Goal: Task Accomplishment & Management: Complete application form

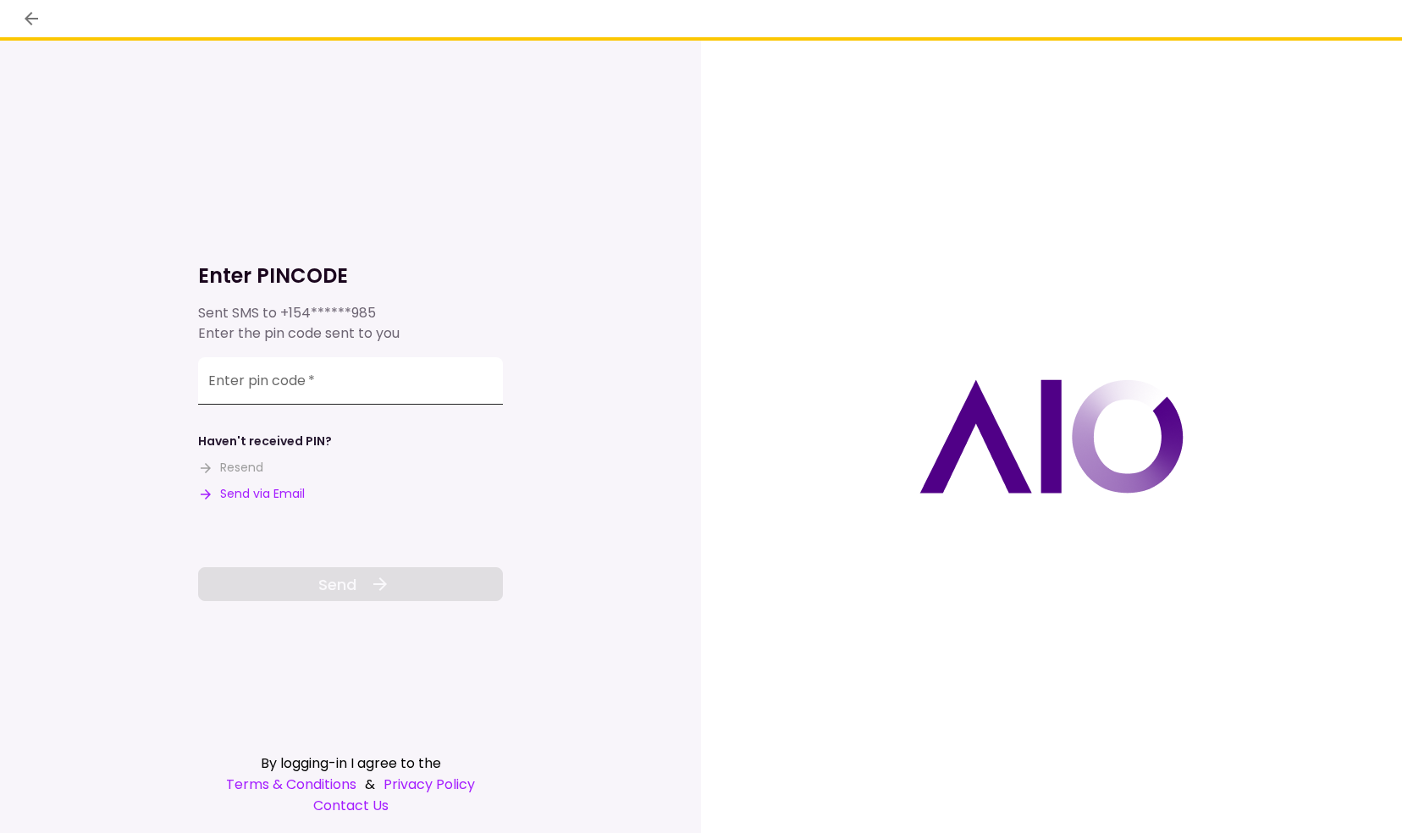
click at [444, 381] on input "Enter pin code   *" at bounding box center [350, 380] width 305 height 47
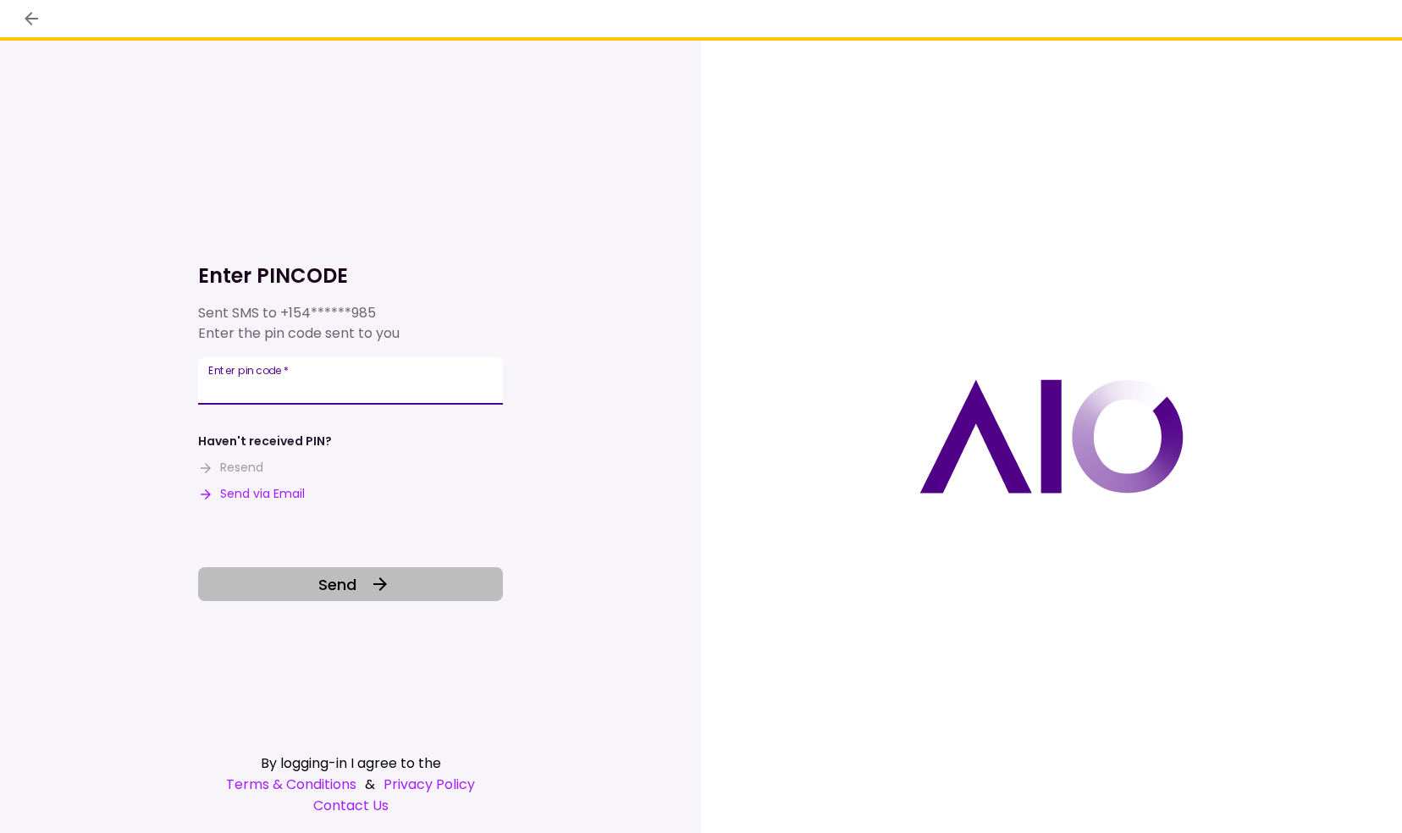
type input "******"
click at [378, 591] on icon at bounding box center [380, 584] width 20 height 20
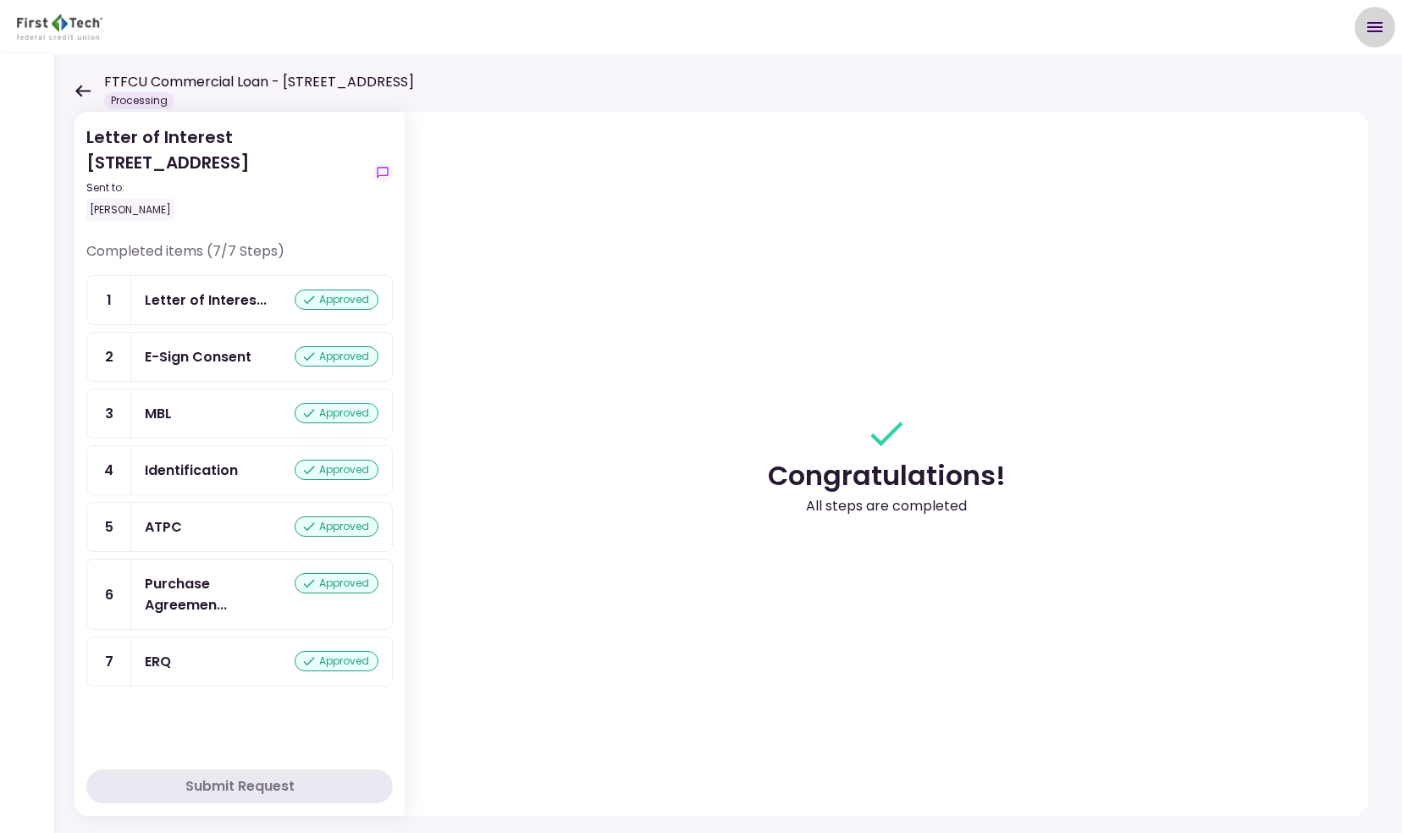
click at [1373, 30] on icon "Open menu" at bounding box center [1375, 27] width 15 height 10
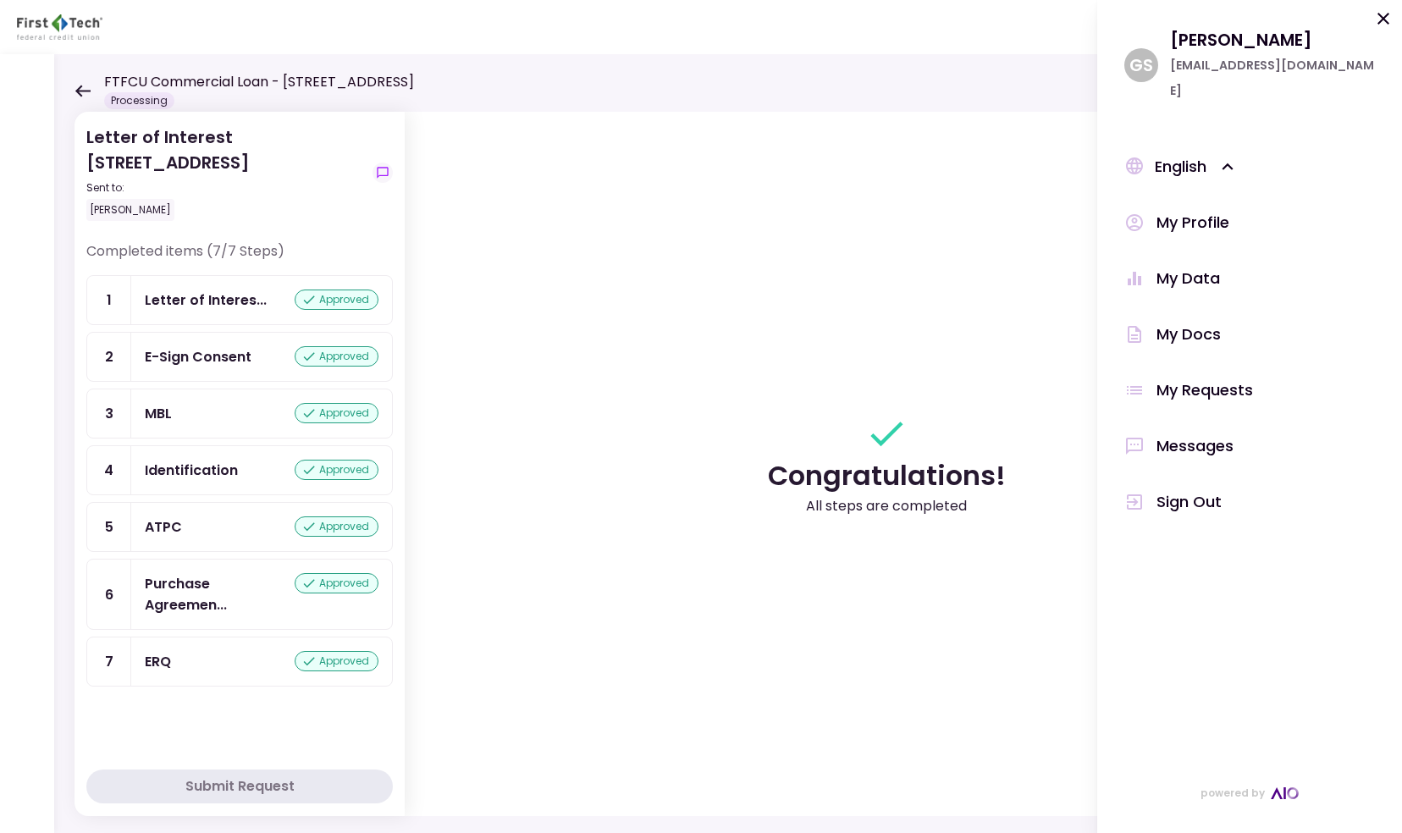
click at [1197, 326] on div "My Docs" at bounding box center [1189, 334] width 64 height 25
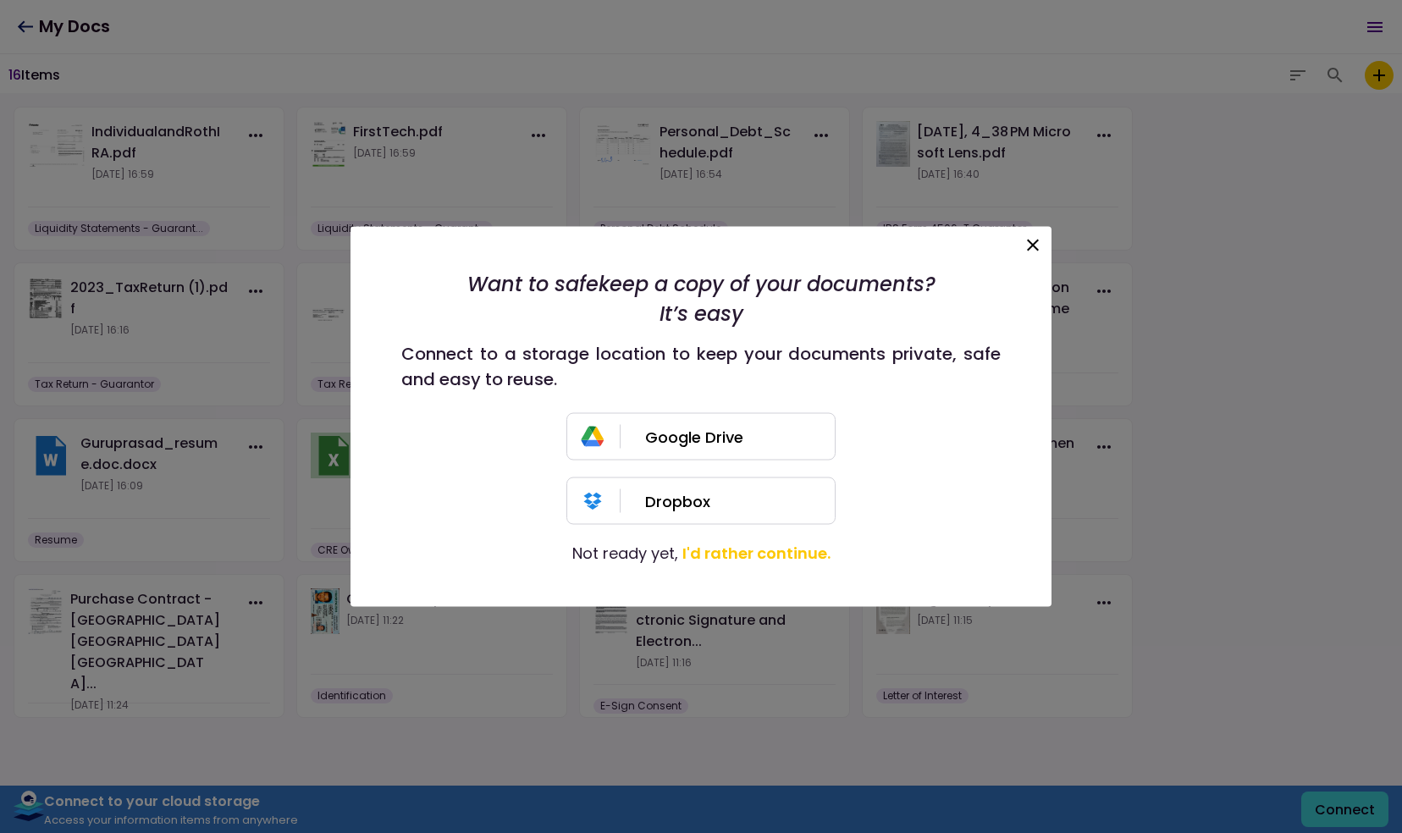
click at [1037, 241] on icon at bounding box center [1033, 246] width 12 height 12
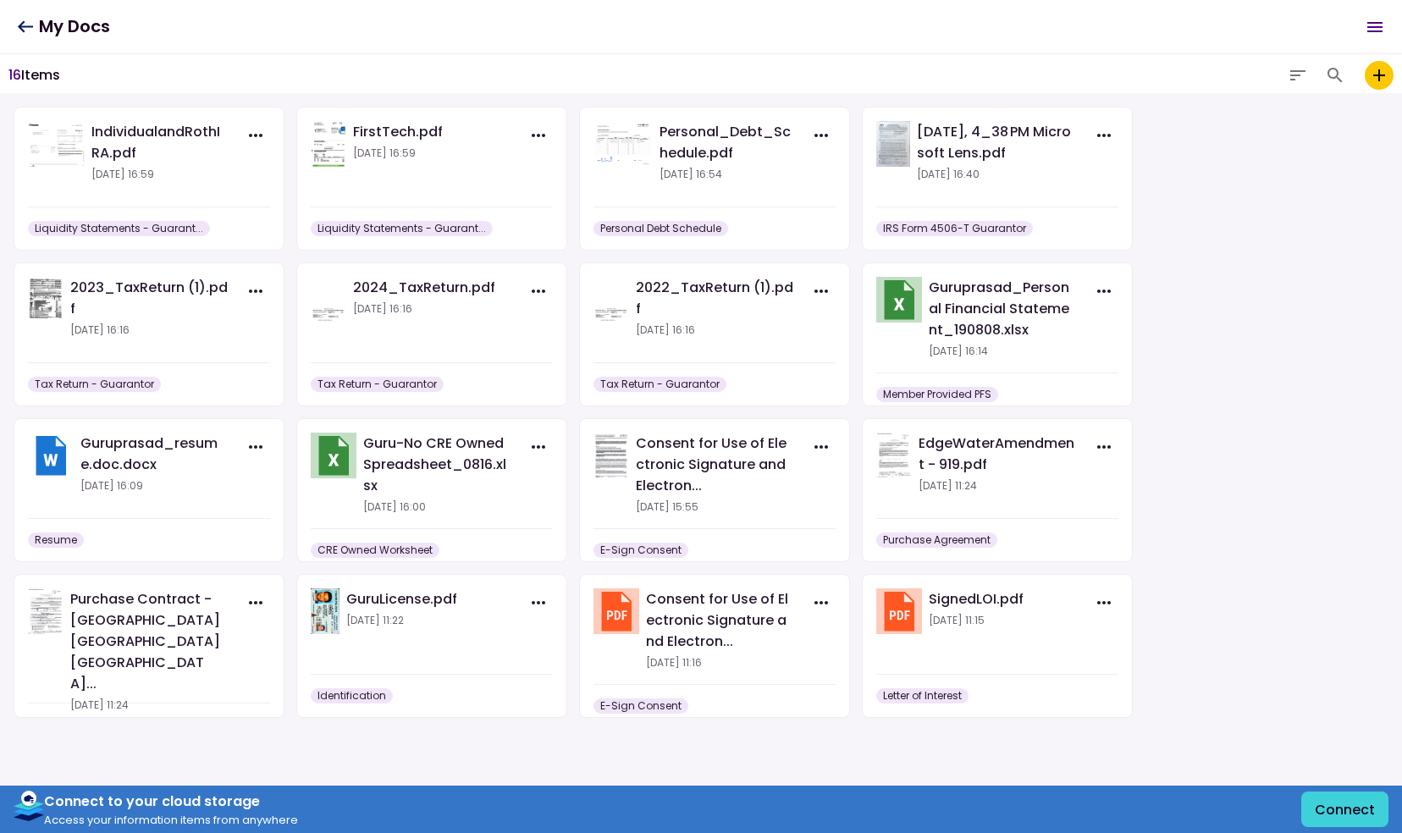
click at [1377, 79] on icon "add to my vault" at bounding box center [1379, 75] width 20 height 20
click at [0, 0] on input "add to my vault" at bounding box center [0, 0] width 0 height 0
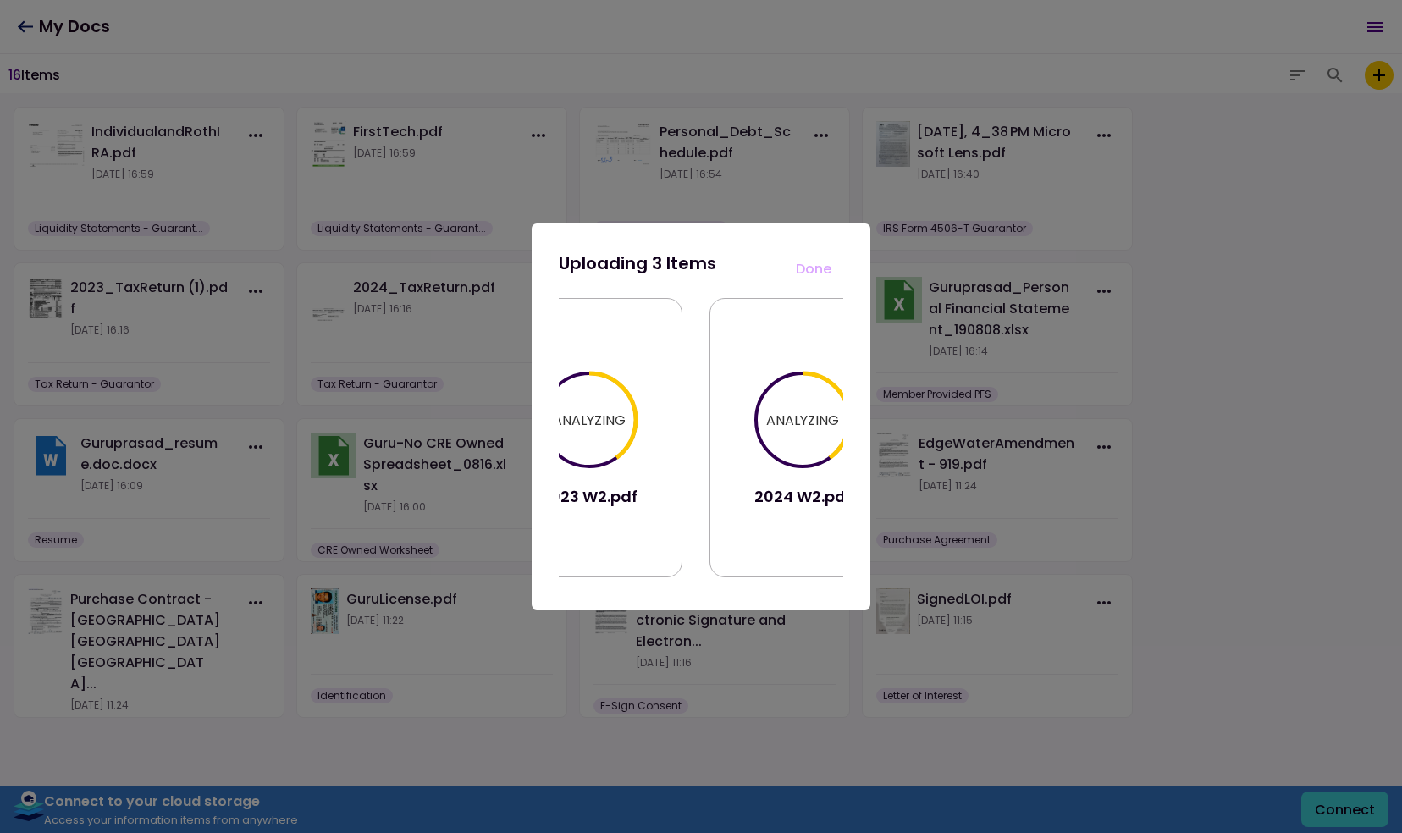
scroll to position [0, 329]
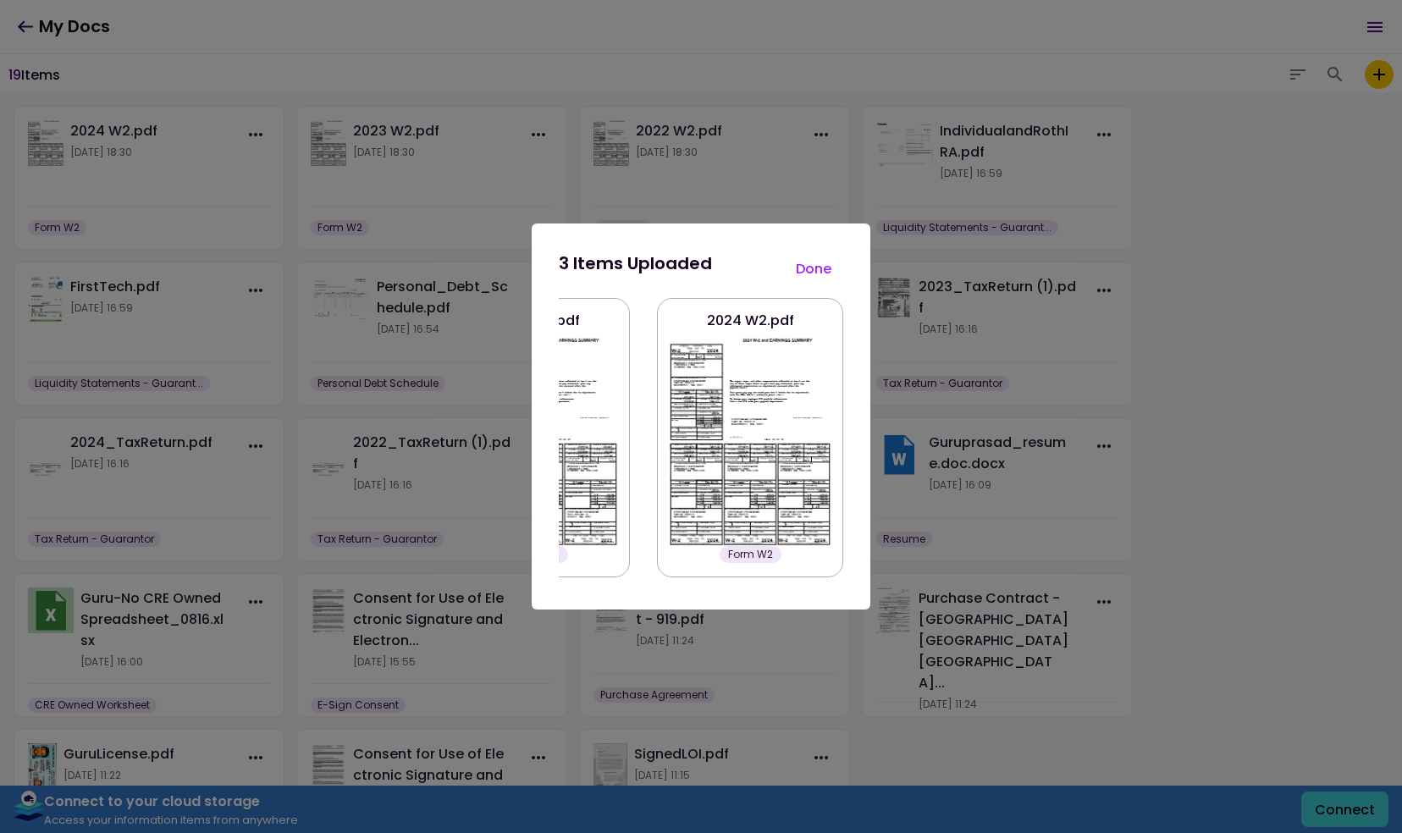
click at [821, 267] on button "Done" at bounding box center [813, 269] width 59 height 36
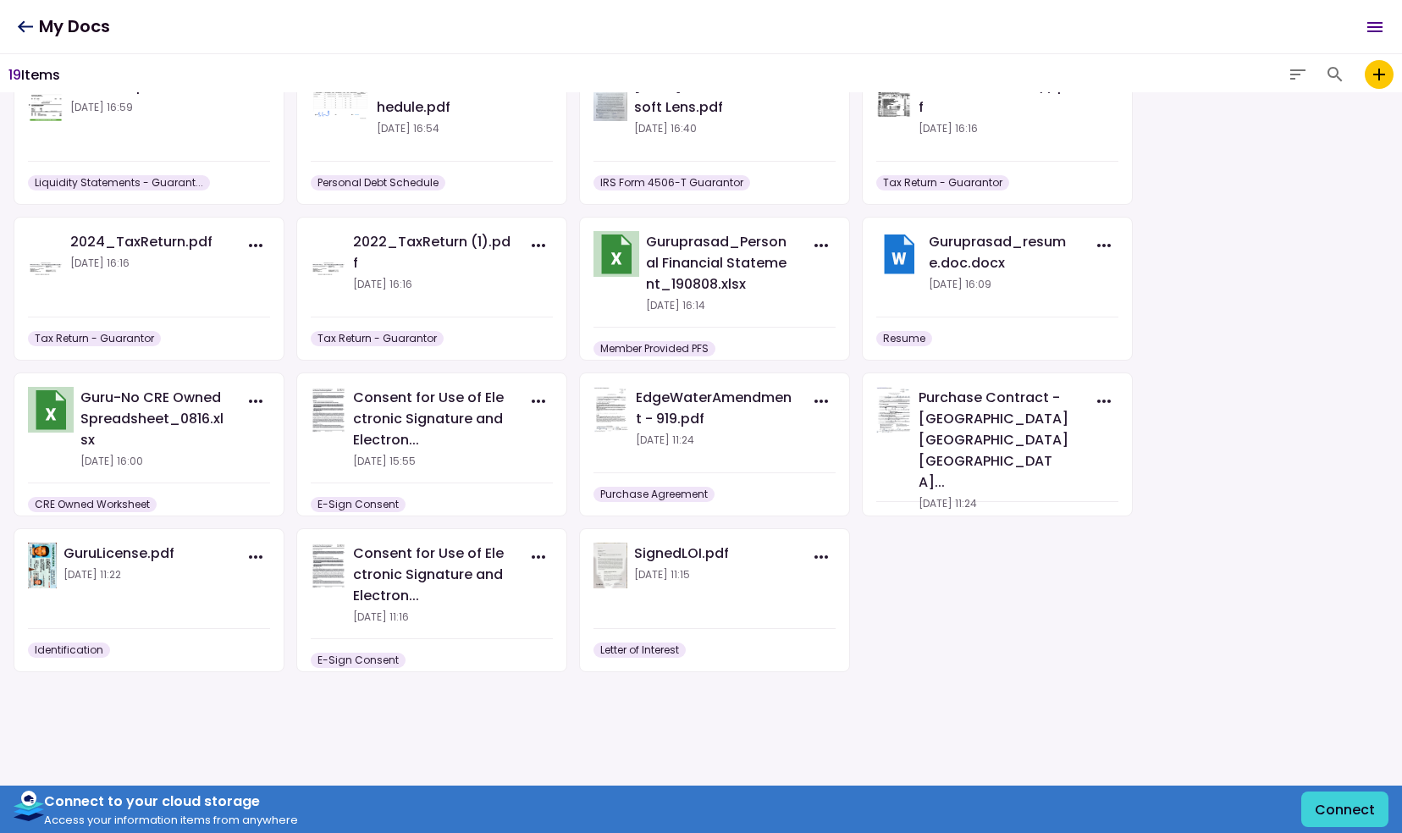
scroll to position [0, 0]
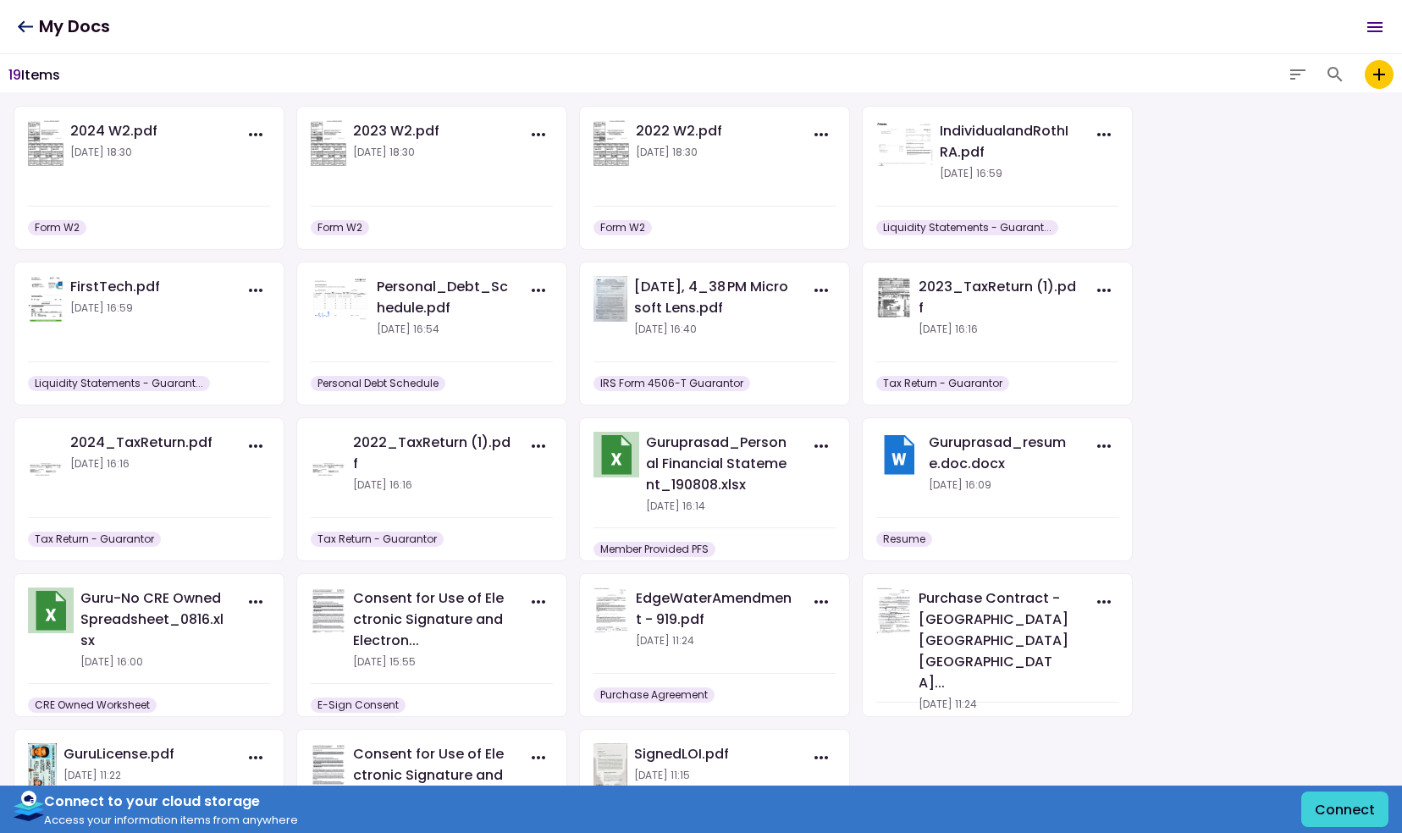
click at [21, 25] on icon at bounding box center [25, 26] width 15 height 12
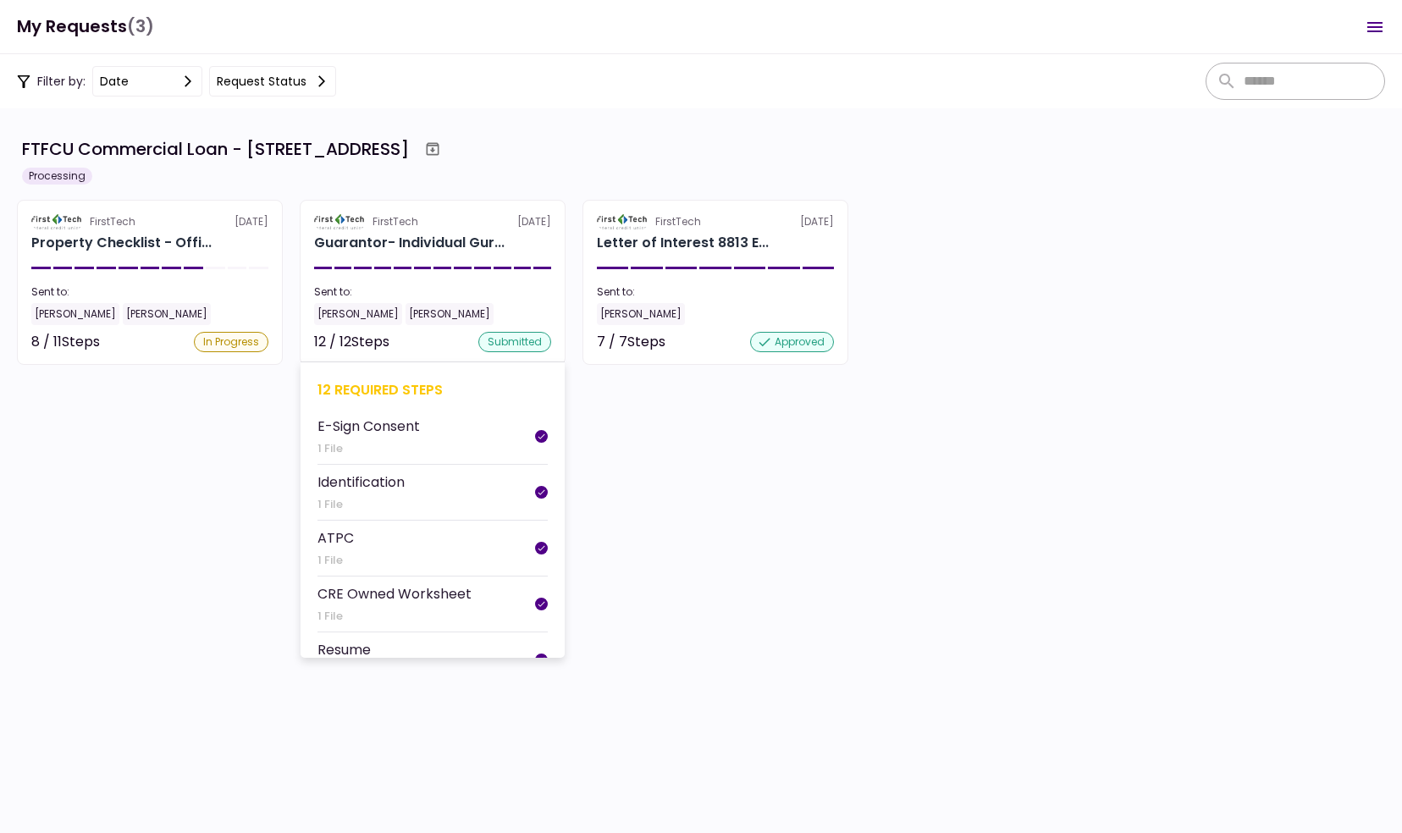
click at [462, 230] on section "FirstTech [DATE] Guarantor- Individual Gur... Sent to: [PERSON_NAME] [PERSON_NA…" at bounding box center [433, 282] width 266 height 165
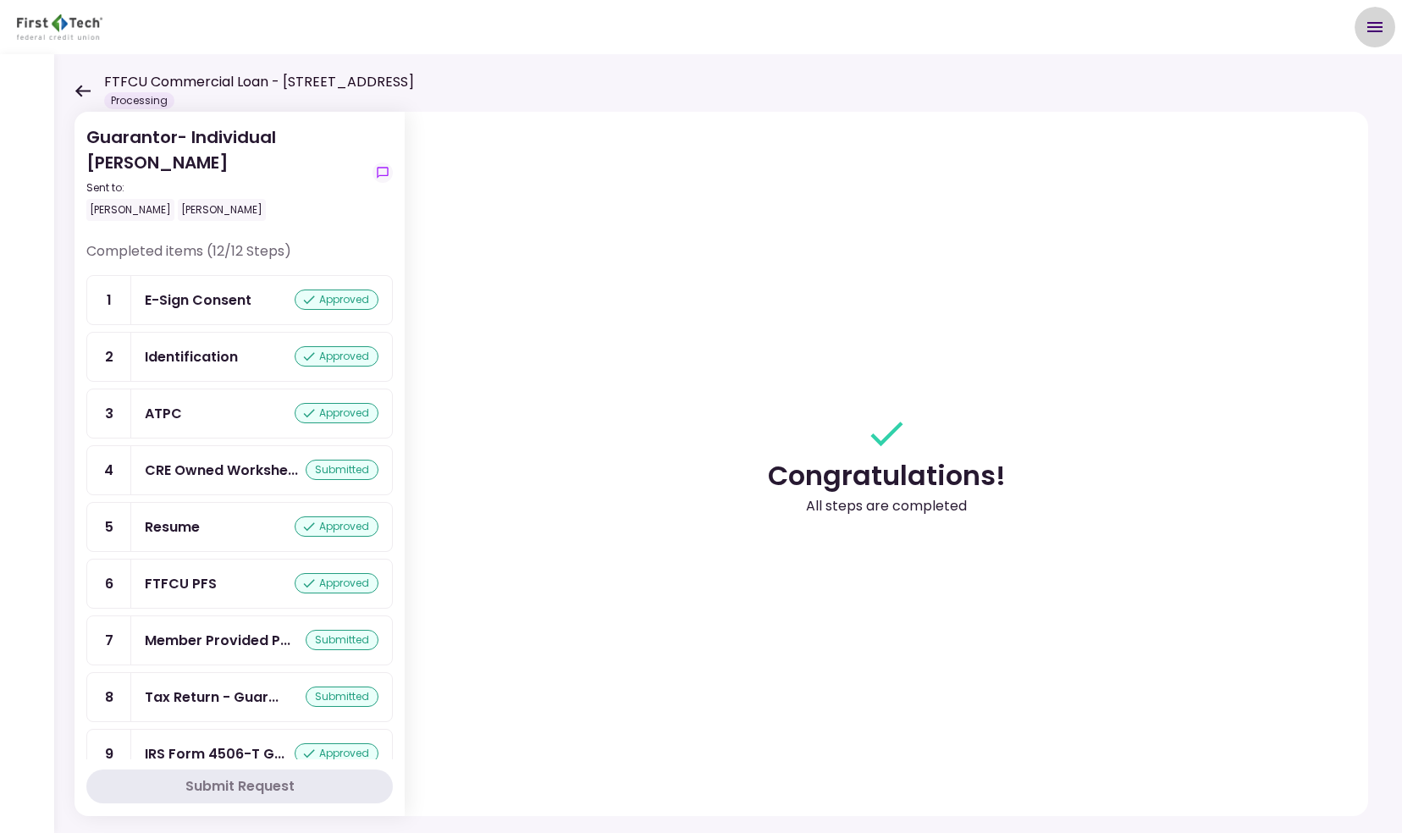
click at [1380, 27] on icon "Open menu" at bounding box center [1375, 27] width 15 height 10
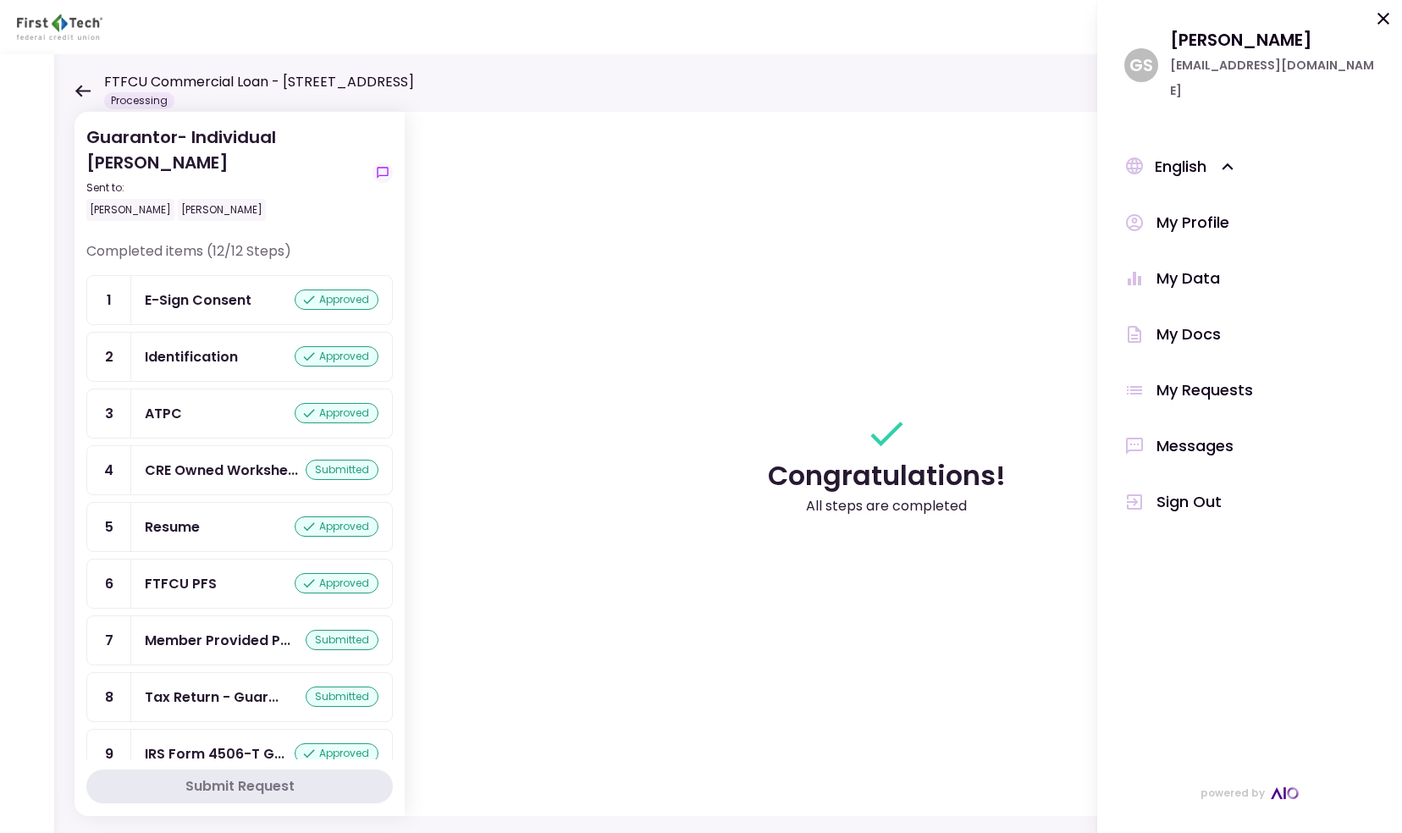
click at [1202, 338] on div "My Docs" at bounding box center [1189, 334] width 64 height 25
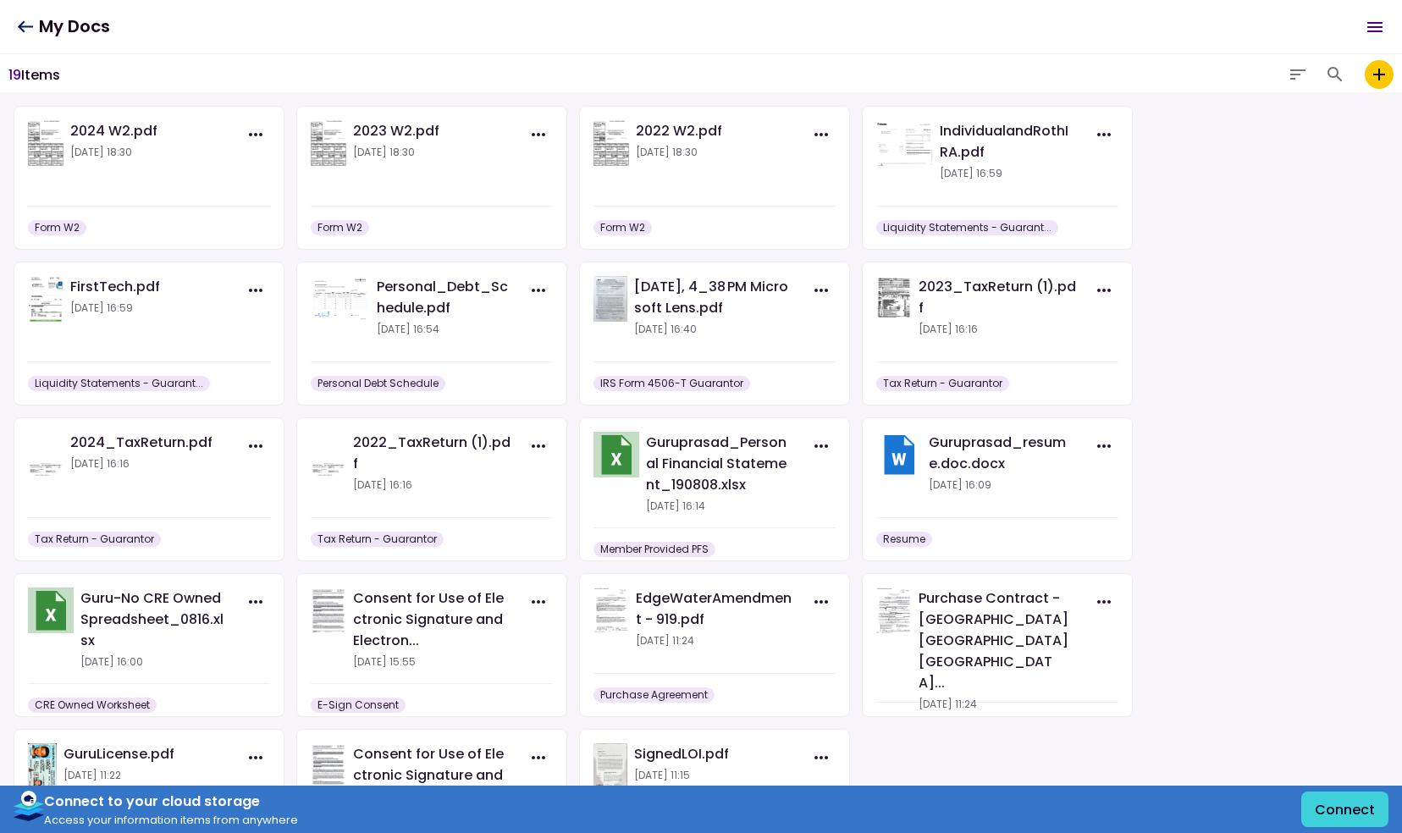
click at [24, 25] on icon at bounding box center [25, 26] width 16 height 13
